Goal: Check status: Check status

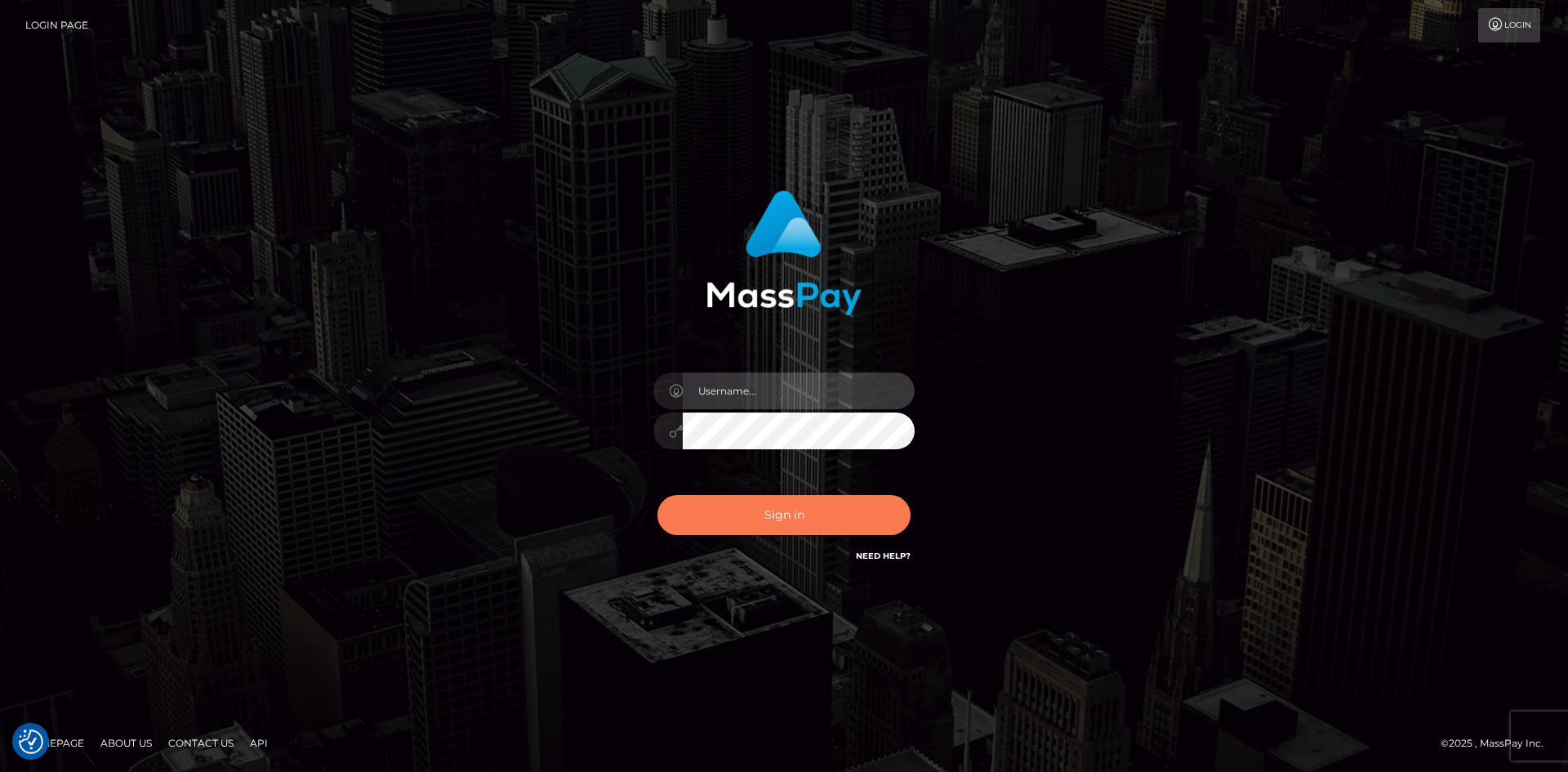
type input "[PERSON_NAME].[PERSON_NAME]"
click at [715, 505] on button "Sign in" at bounding box center [784, 515] width 253 height 40
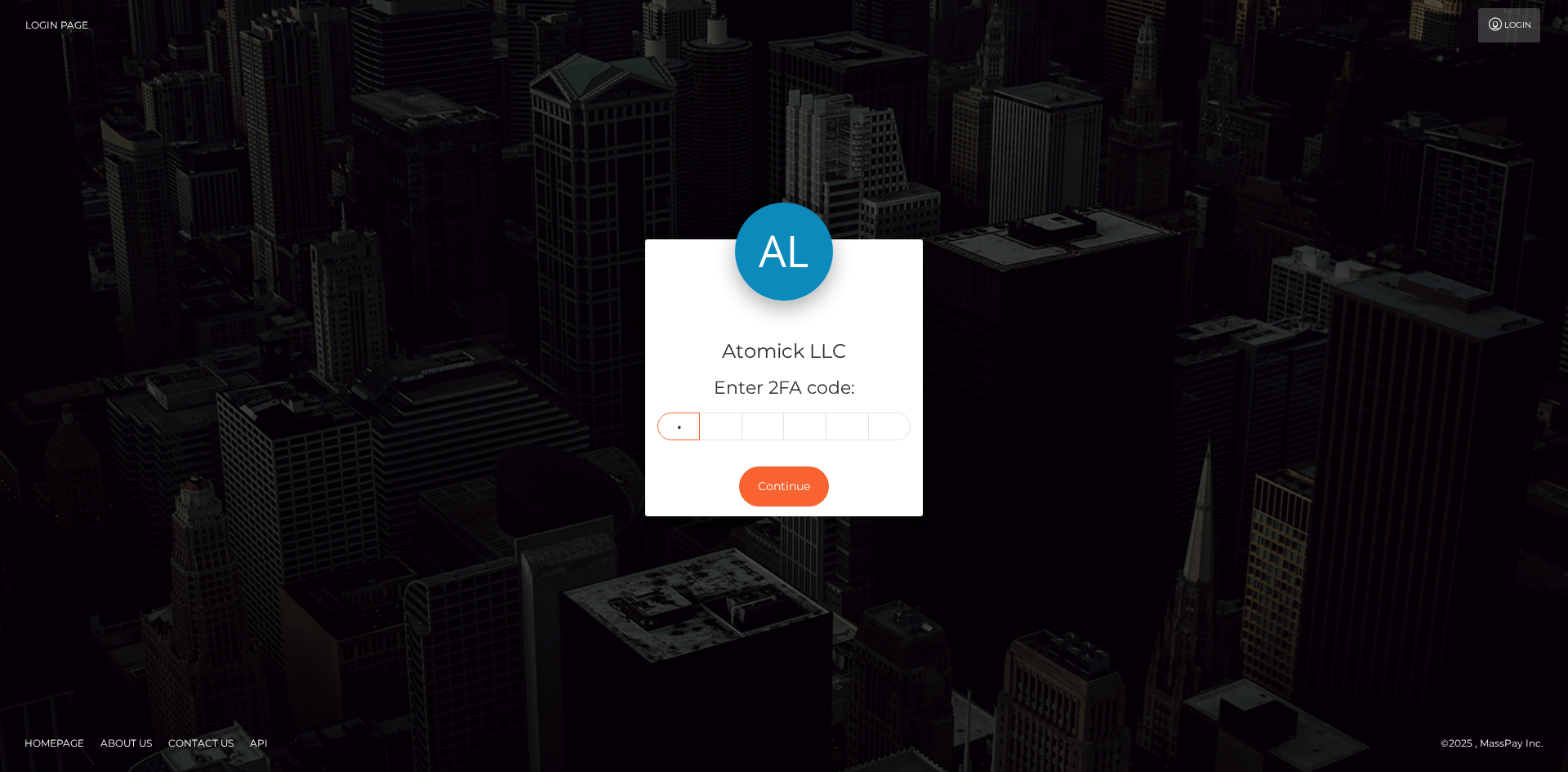
type input "8"
type input "3"
type input "8"
type input "9"
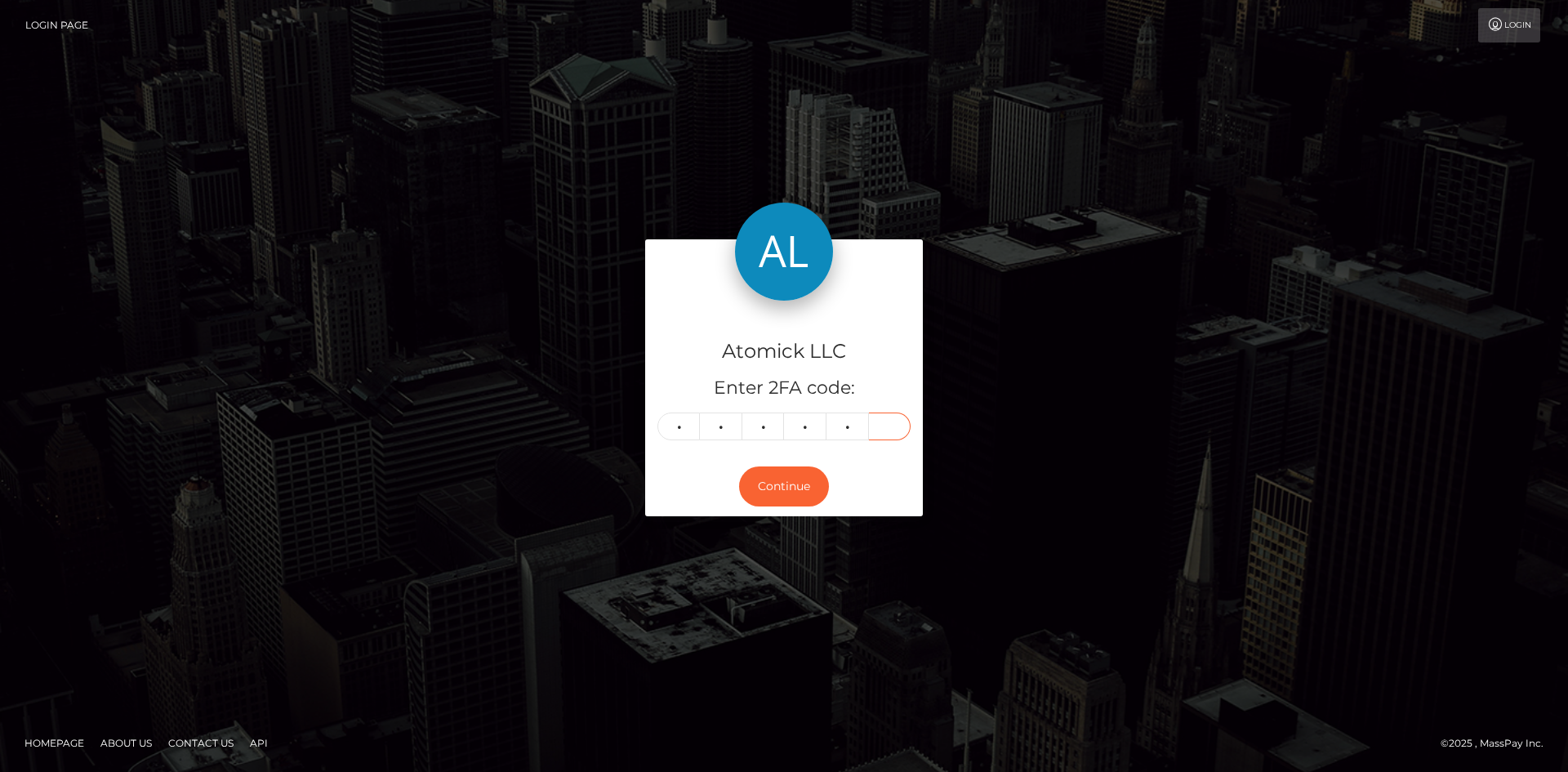
type input "3"
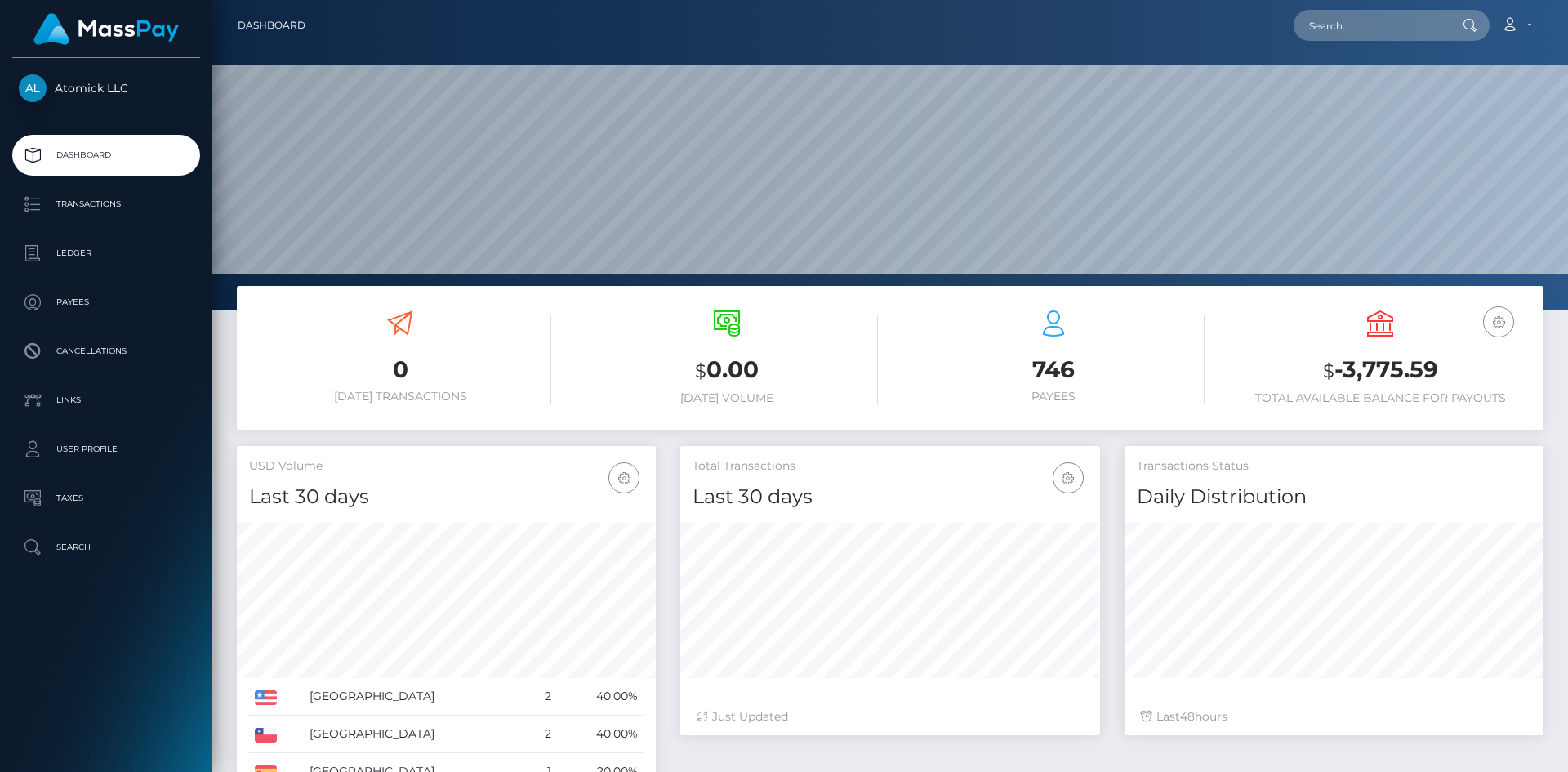
scroll to position [290, 420]
click at [58, 246] on p "Ledger" at bounding box center [106, 253] width 174 height 25
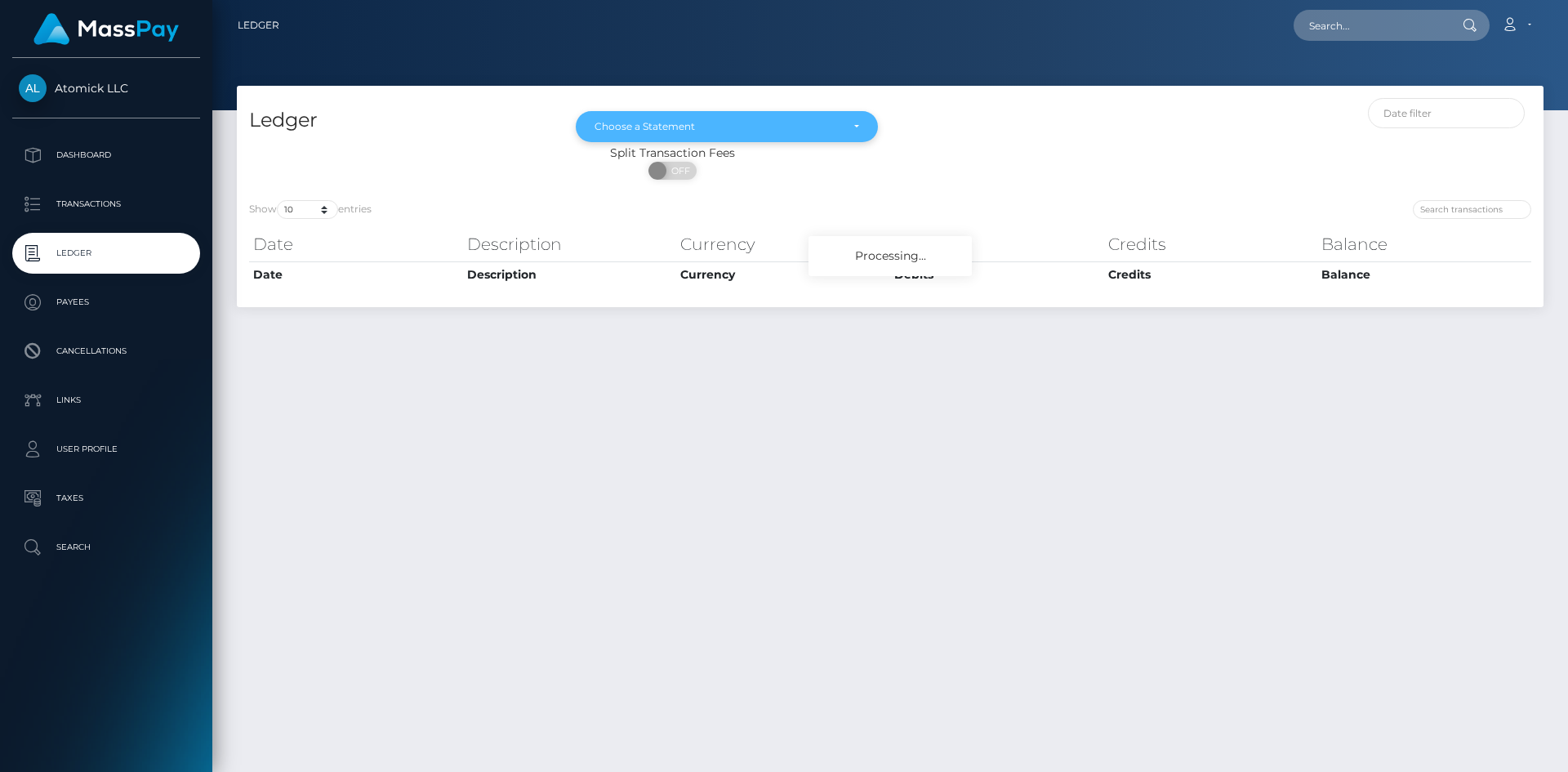
click at [792, 136] on div "Choose a Statement" at bounding box center [727, 126] width 302 height 31
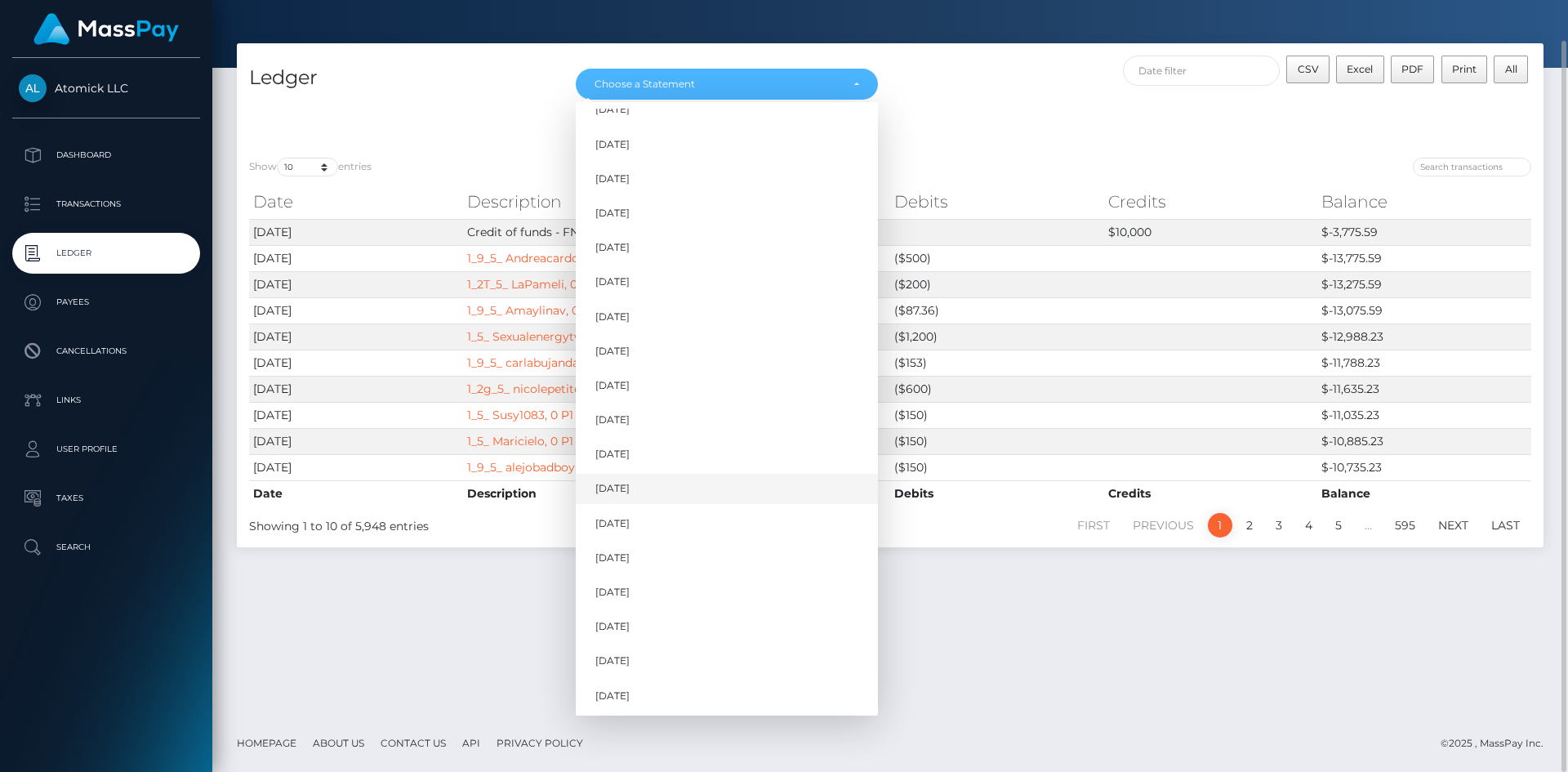
scroll to position [572, 0]
click at [672, 700] on link "Jul 2025" at bounding box center [727, 693] width 302 height 30
select select "Jul 2025"
